Goal: Obtain resource: Obtain resource

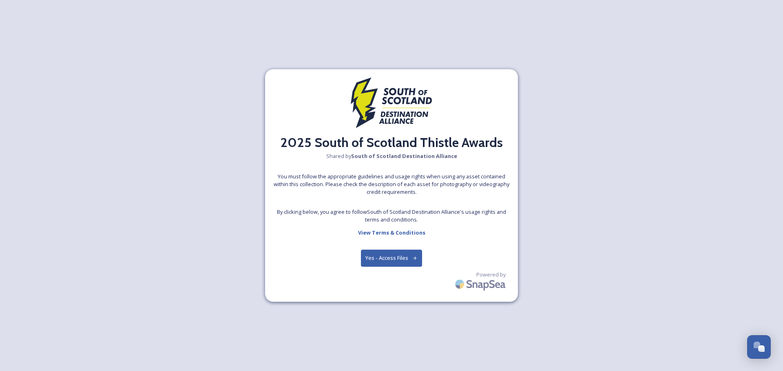
click at [399, 261] on button "Yes - Access Files" at bounding box center [391, 258] width 61 height 17
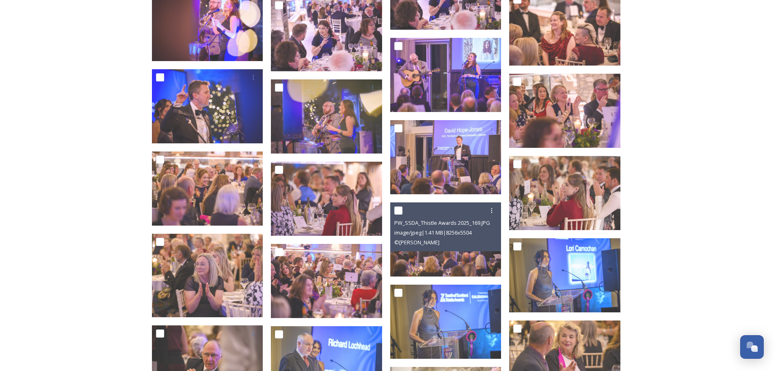
scroll to position [1060, 0]
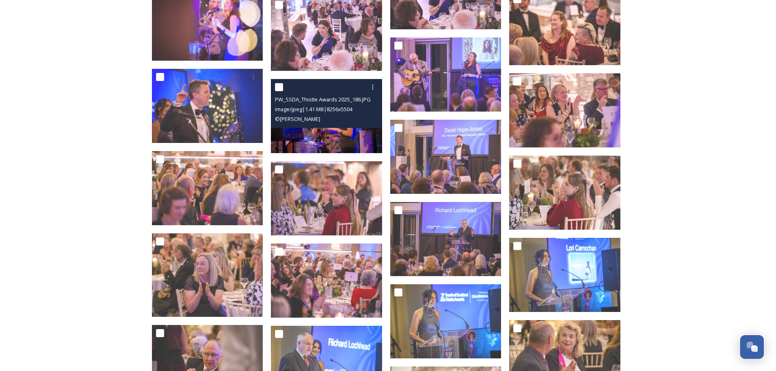
click at [351, 137] on img at bounding box center [326, 116] width 111 height 74
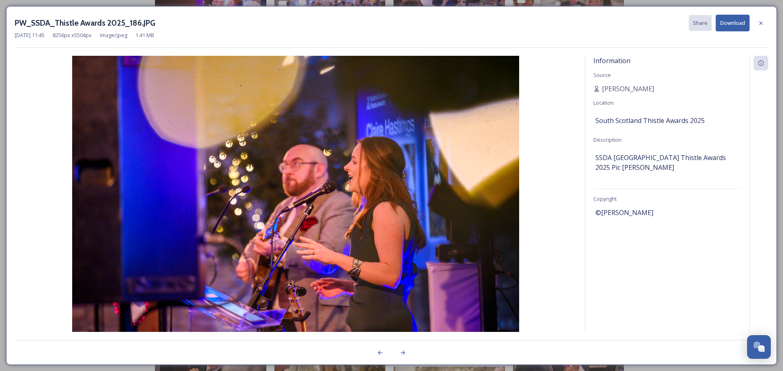
click at [763, 25] on icon at bounding box center [760, 23] width 7 height 7
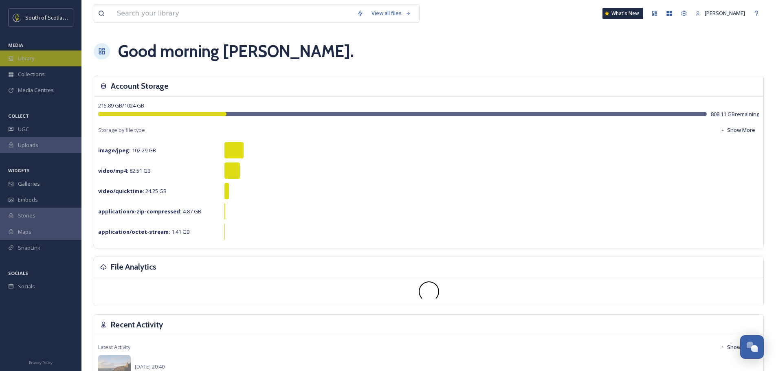
click at [37, 58] on div "Library" at bounding box center [41, 59] width 82 height 16
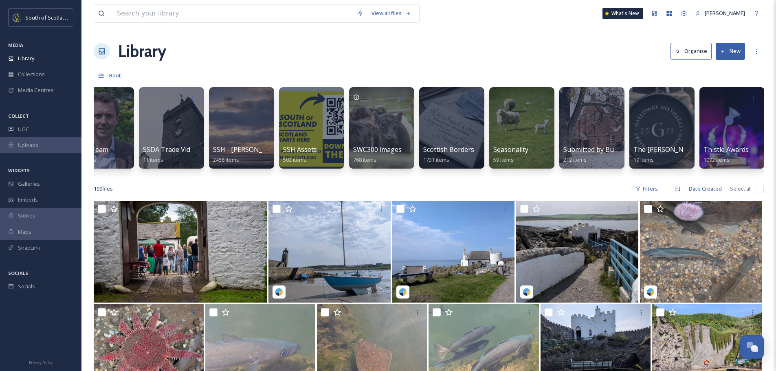
scroll to position [0, 2293]
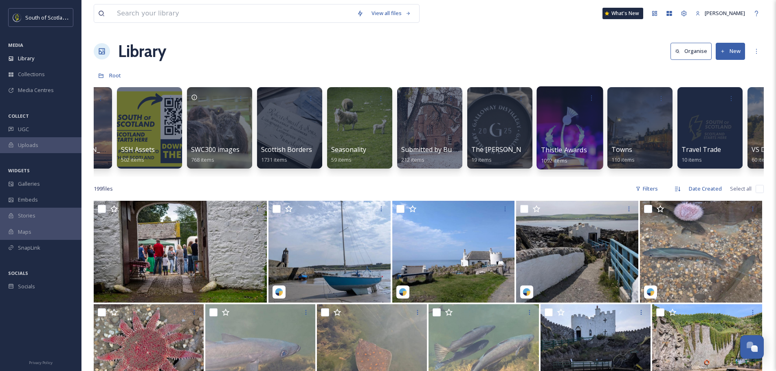
click at [585, 150] on span "Thistle Awards" at bounding box center [564, 150] width 46 height 9
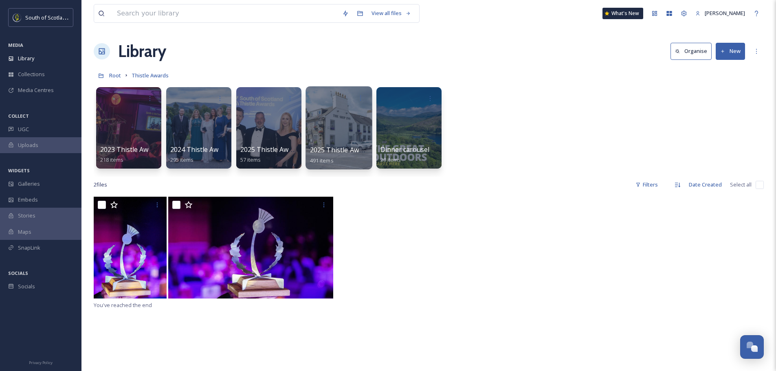
click at [343, 141] on div at bounding box center [339, 127] width 66 height 83
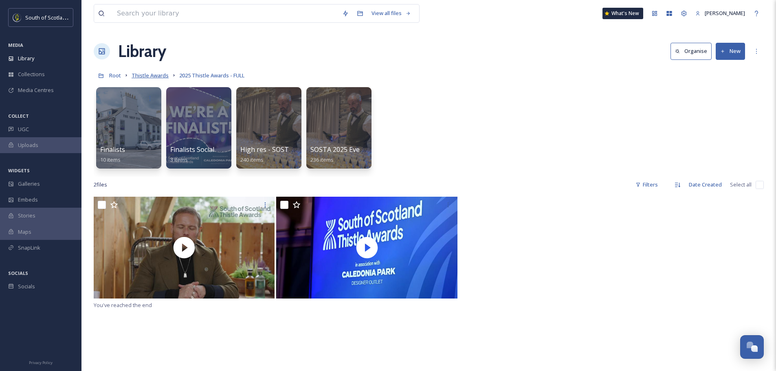
click at [164, 73] on span "Thistle Awards" at bounding box center [150, 75] width 37 height 7
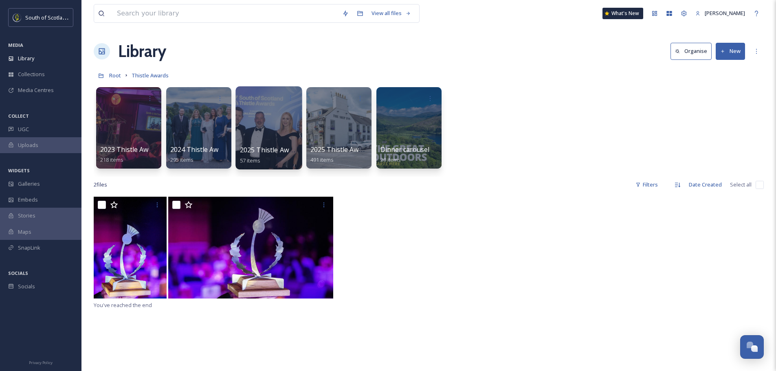
click at [258, 132] on div at bounding box center [269, 127] width 66 height 83
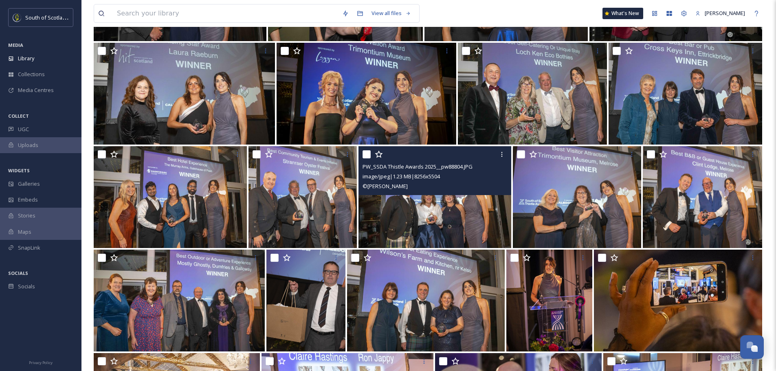
scroll to position [1100, 0]
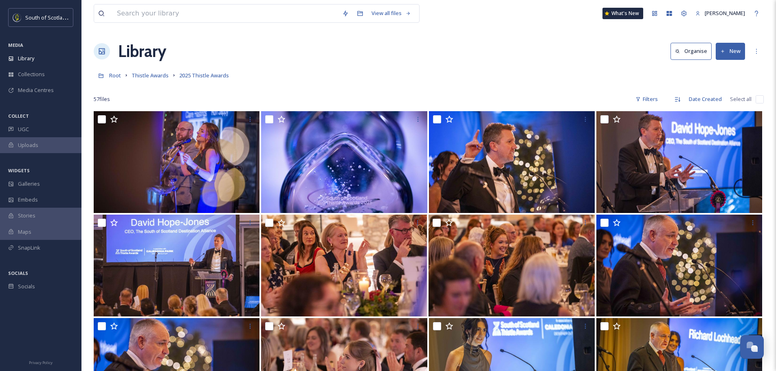
scroll to position [1100, 0]
